Goal: Find specific page/section: Find specific page/section

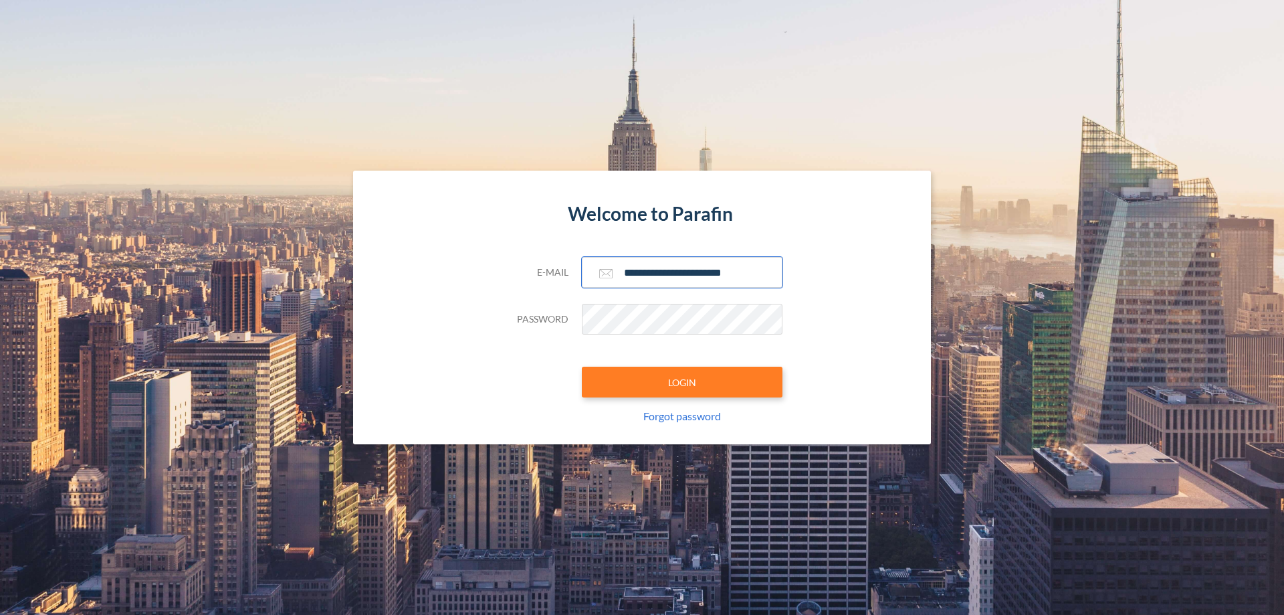
type input "**********"
click at [682, 382] on button "LOGIN" at bounding box center [682, 382] width 201 height 31
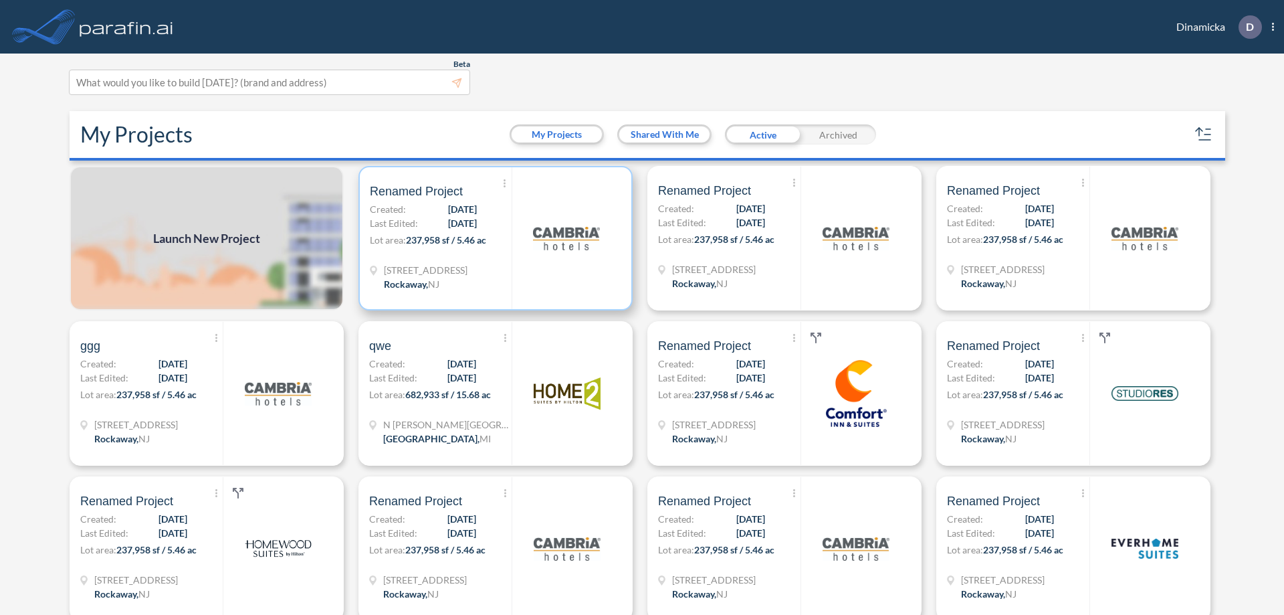
scroll to position [3, 0]
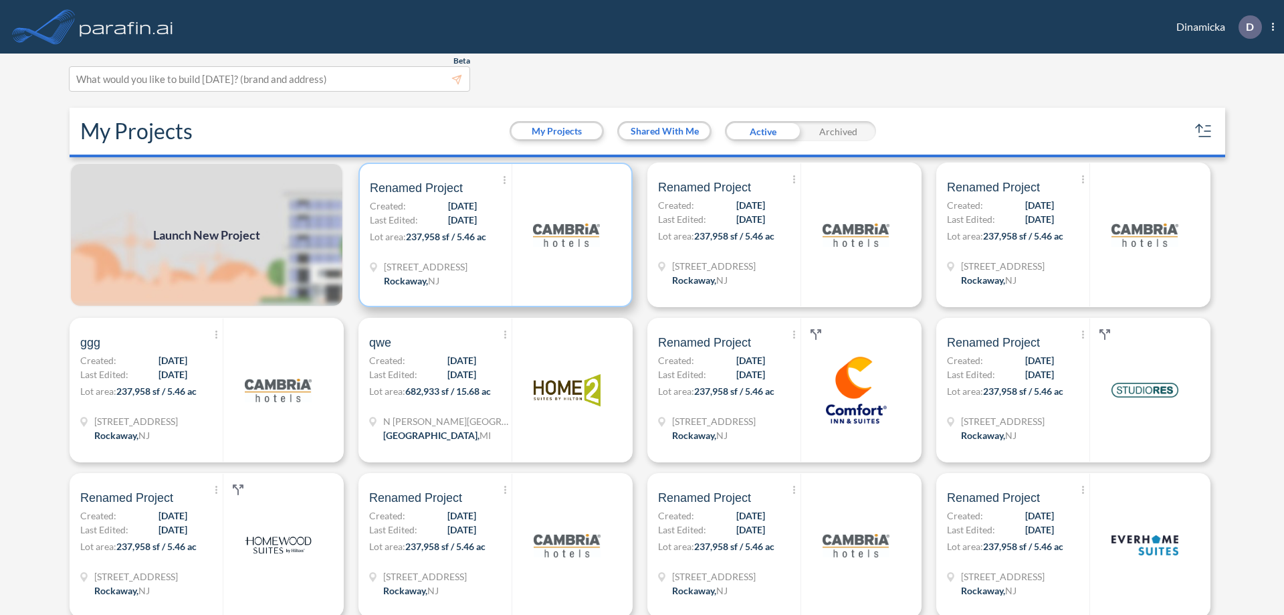
click at [493, 235] on p "Lot area: 237,958 sf / 5.46 ac" at bounding box center [441, 238] width 142 height 19
